Goal: Task Accomplishment & Management: Manage account settings

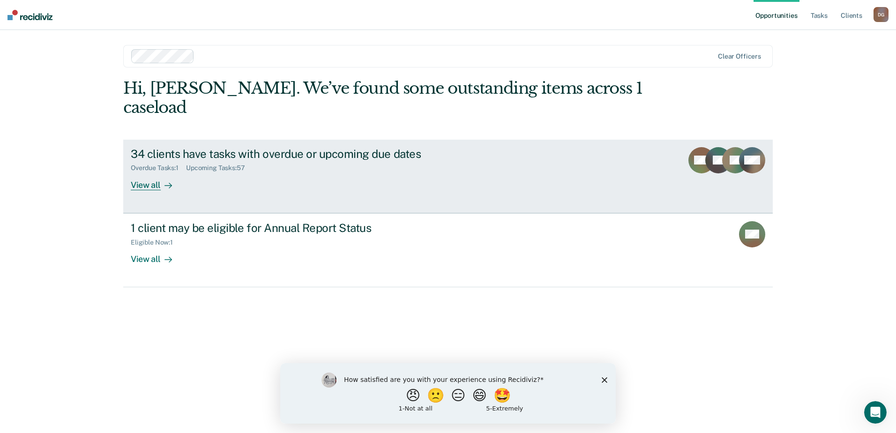
click at [148, 172] on div "View all" at bounding box center [157, 181] width 53 height 18
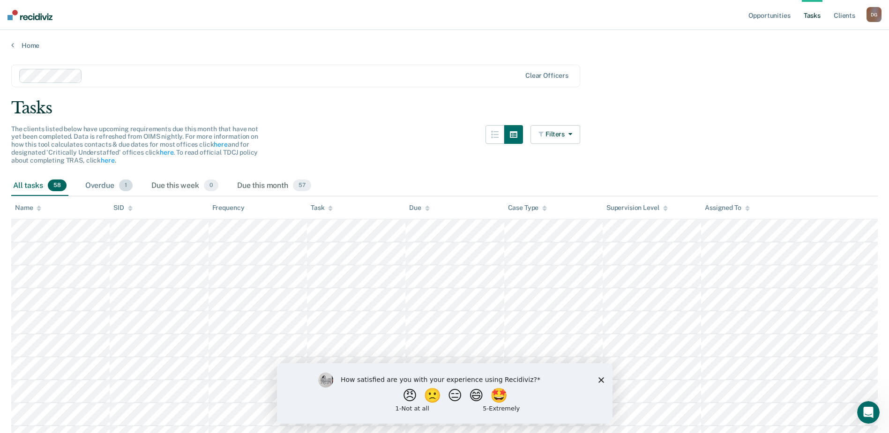
click at [123, 187] on span "1" at bounding box center [126, 186] width 14 height 12
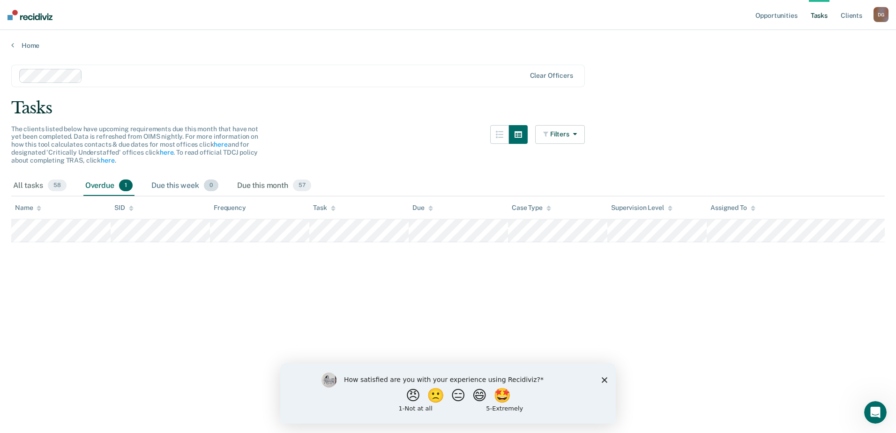
click at [212, 186] on span "0" at bounding box center [211, 186] width 15 height 12
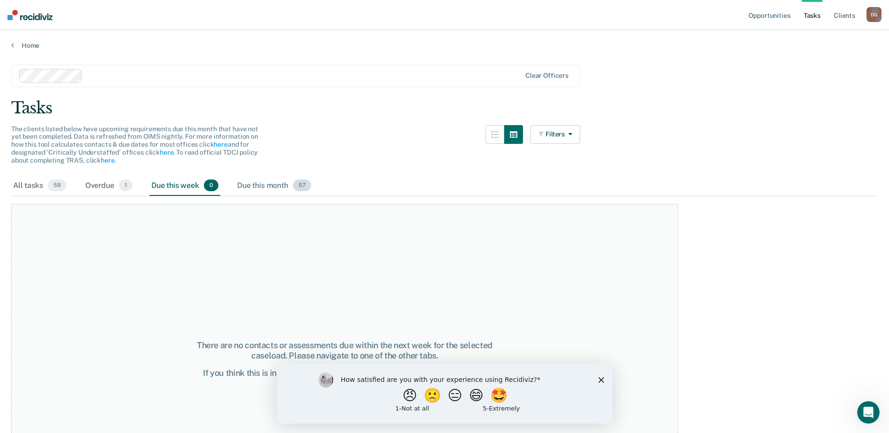
click at [301, 186] on span "57" at bounding box center [302, 186] width 18 height 12
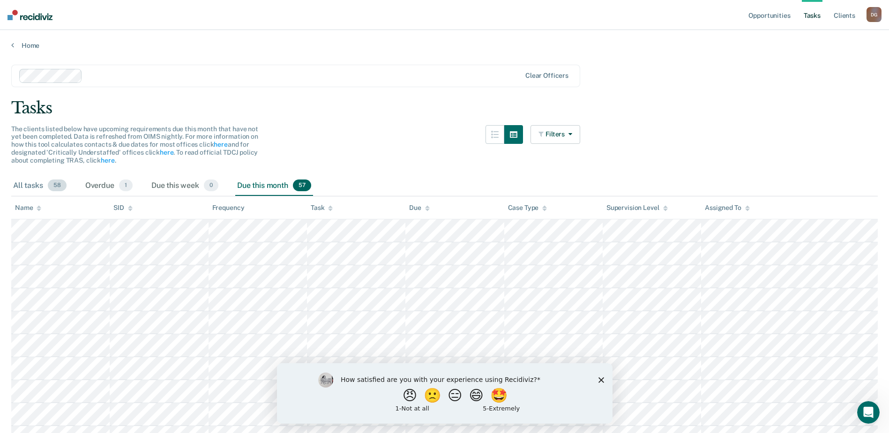
click at [55, 184] on span "58" at bounding box center [57, 186] width 19 height 12
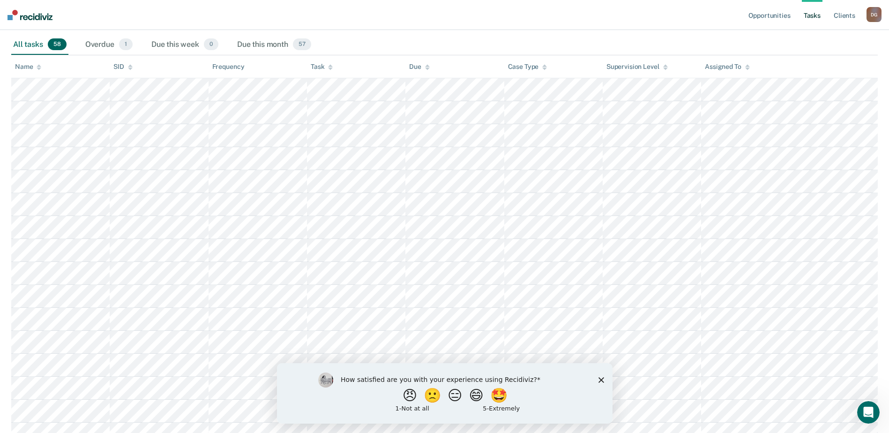
scroll to position [147, 0]
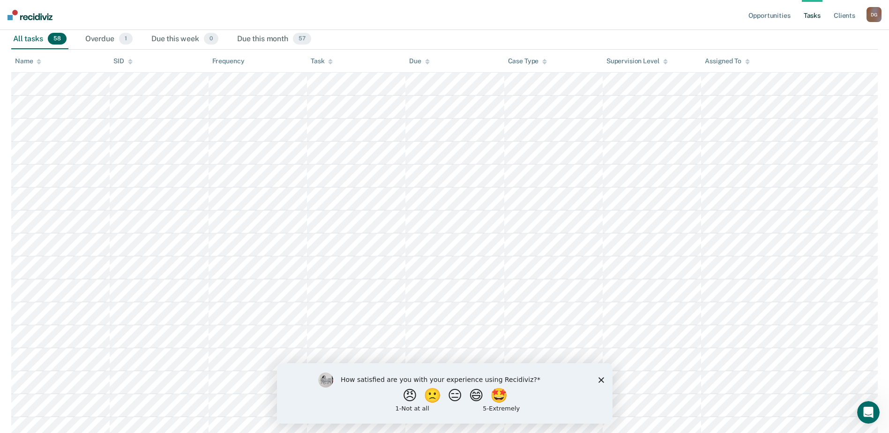
click at [603, 378] on polygon "Close survey" at bounding box center [601, 380] width 6 height 6
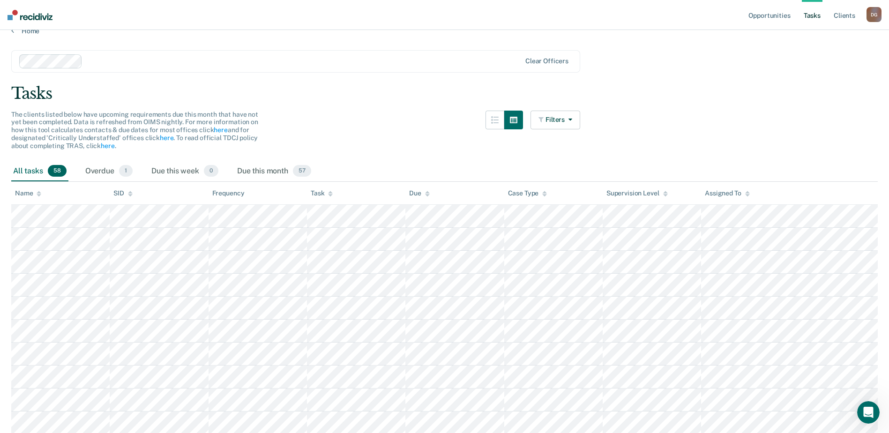
scroll to position [0, 0]
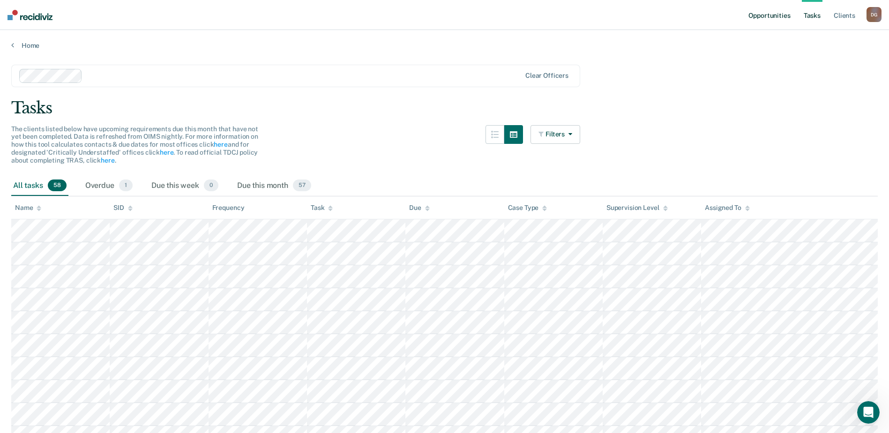
click at [782, 17] on link "Opportunities" at bounding box center [769, 15] width 45 height 30
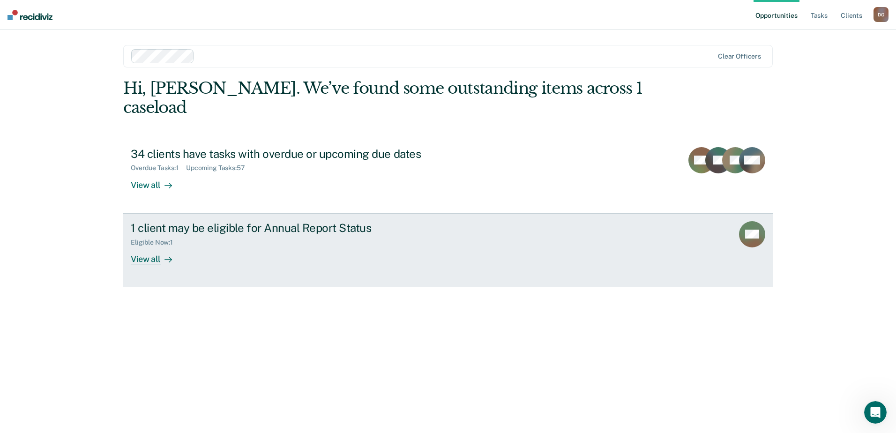
click at [143, 246] on div "View all" at bounding box center [157, 255] width 53 height 18
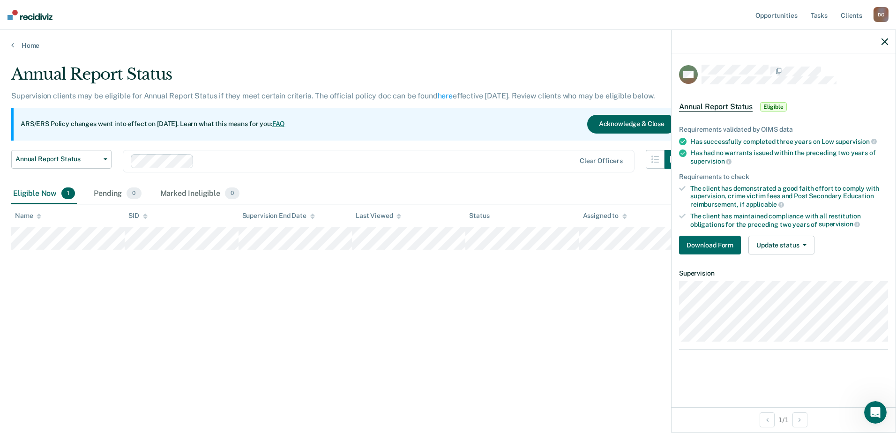
click at [653, 122] on button "Acknowledge & Close" at bounding box center [631, 124] width 89 height 19
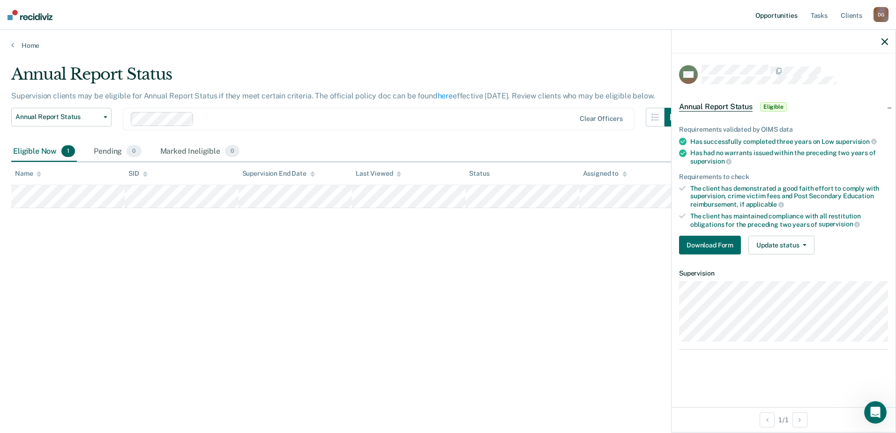
click at [790, 14] on link "Opportunities" at bounding box center [776, 15] width 45 height 30
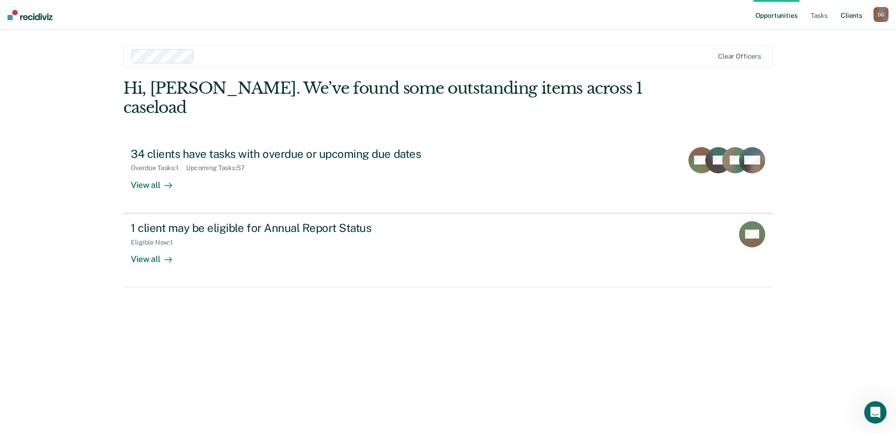
click at [855, 16] on link "Client s" at bounding box center [851, 15] width 25 height 30
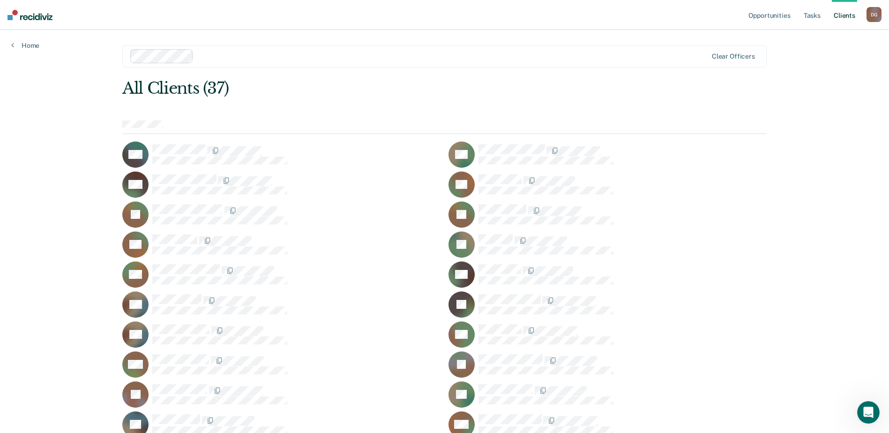
click at [14, 17] on img at bounding box center [30, 15] width 45 height 10
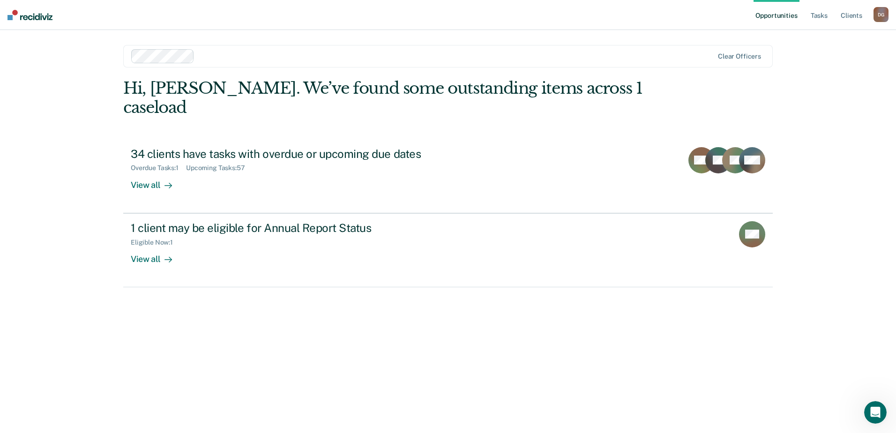
click at [795, 15] on link "Opportunities" at bounding box center [776, 15] width 45 height 30
click at [774, 16] on link "Opportunities" at bounding box center [776, 15] width 45 height 30
click at [822, 16] on link "Tasks" at bounding box center [819, 15] width 21 height 30
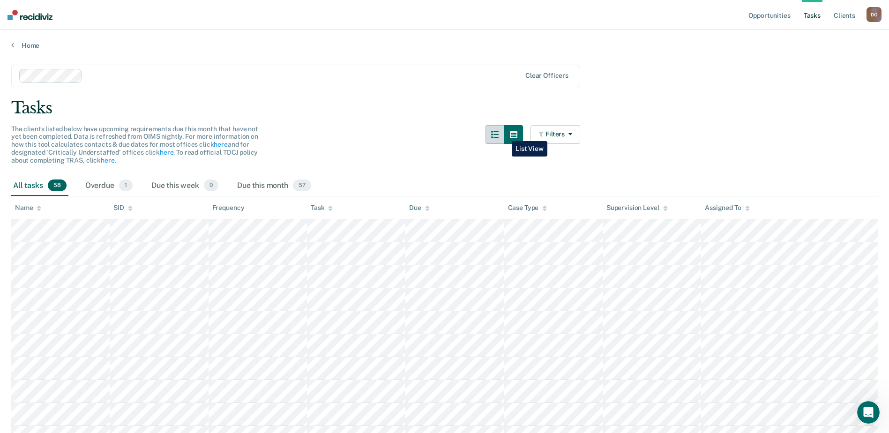
click at [504, 134] on button "button" at bounding box center [495, 134] width 19 height 19
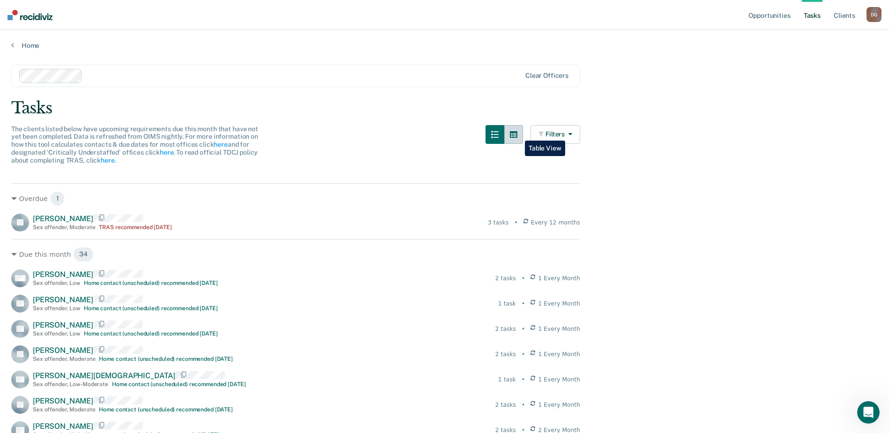
click at [518, 134] on icon "button" at bounding box center [514, 134] width 8 height 7
